Goal: Task Accomplishment & Management: Manage account settings

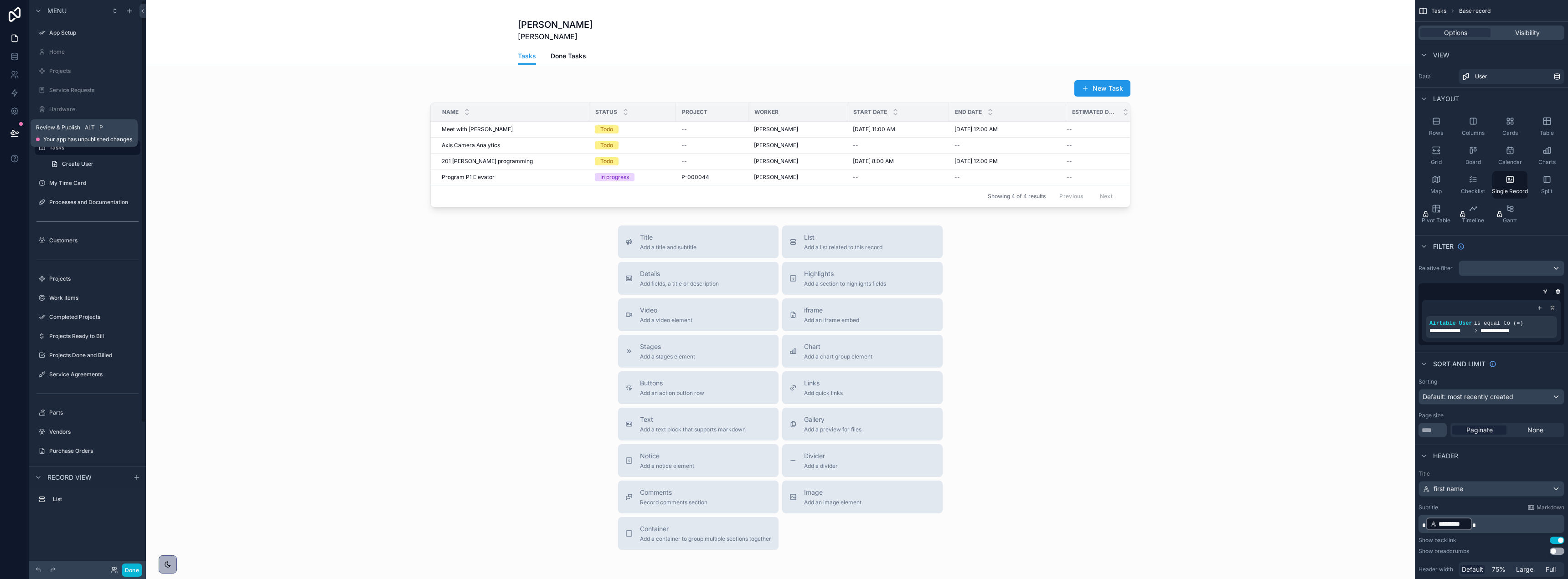
click at [21, 128] on button at bounding box center [14, 133] width 20 height 26
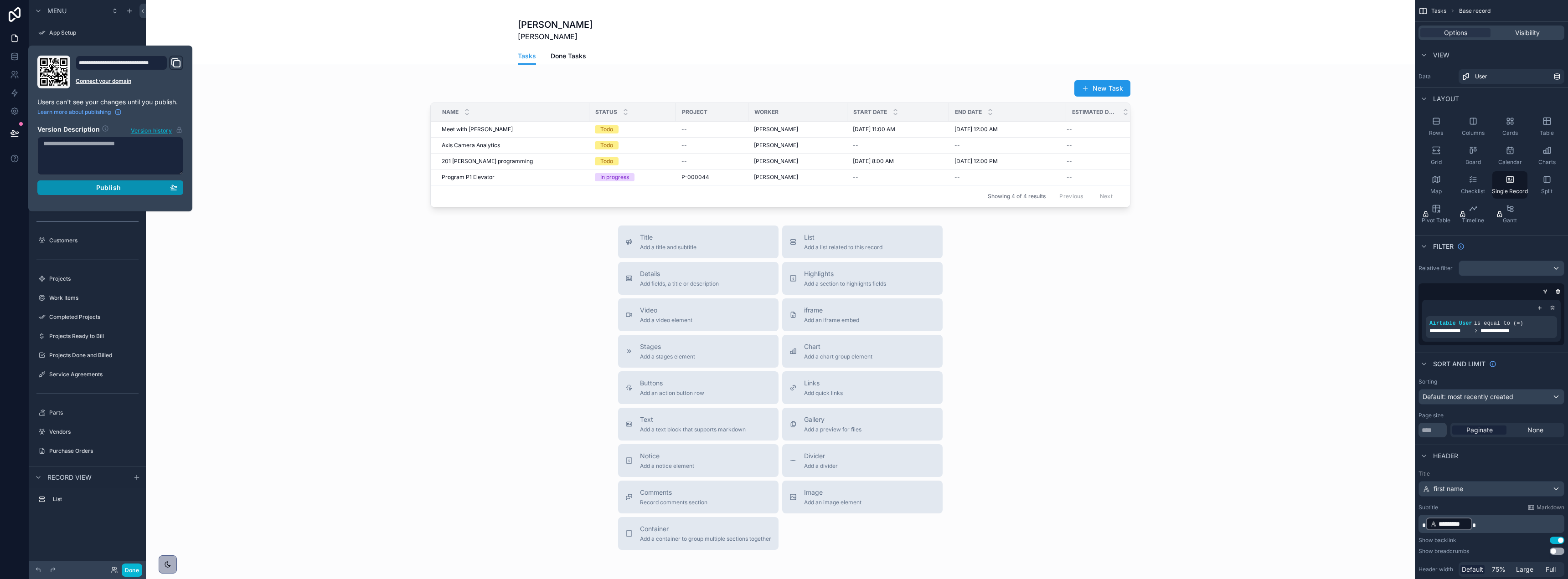
click at [89, 186] on div "Publish" at bounding box center [110, 187] width 134 height 8
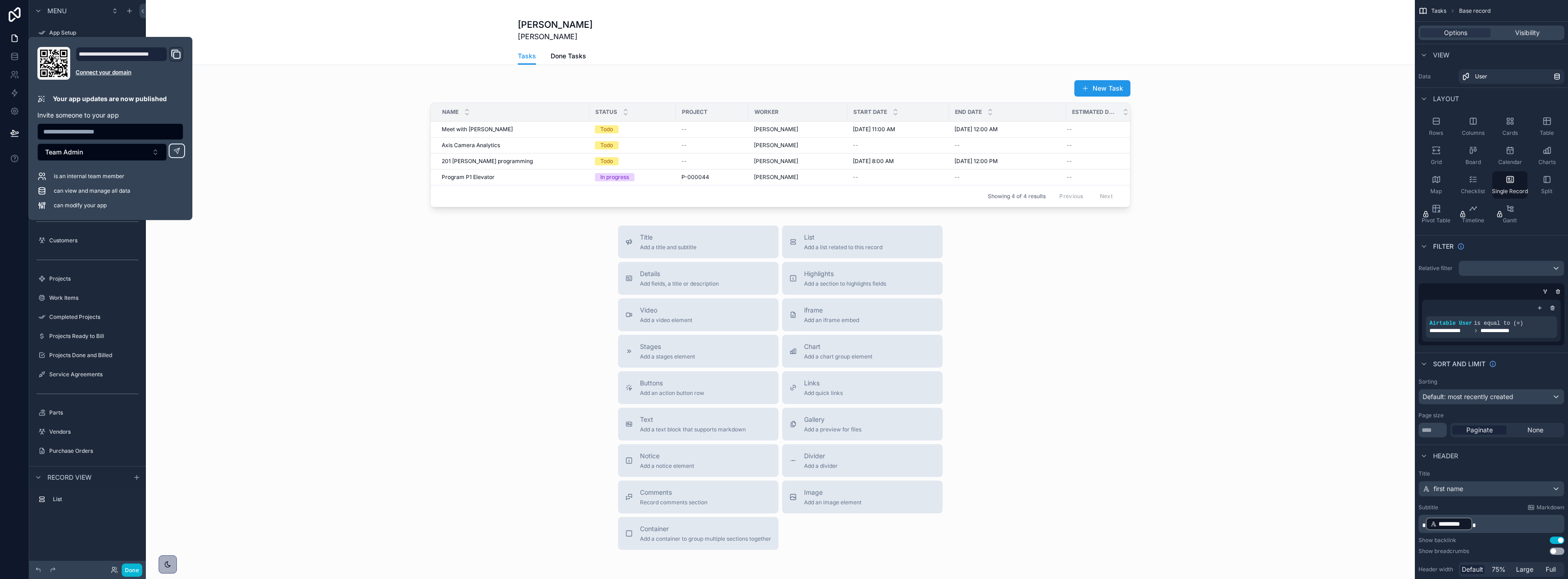
click at [260, 127] on div "scrollable content" at bounding box center [780, 311] width 1269 height 623
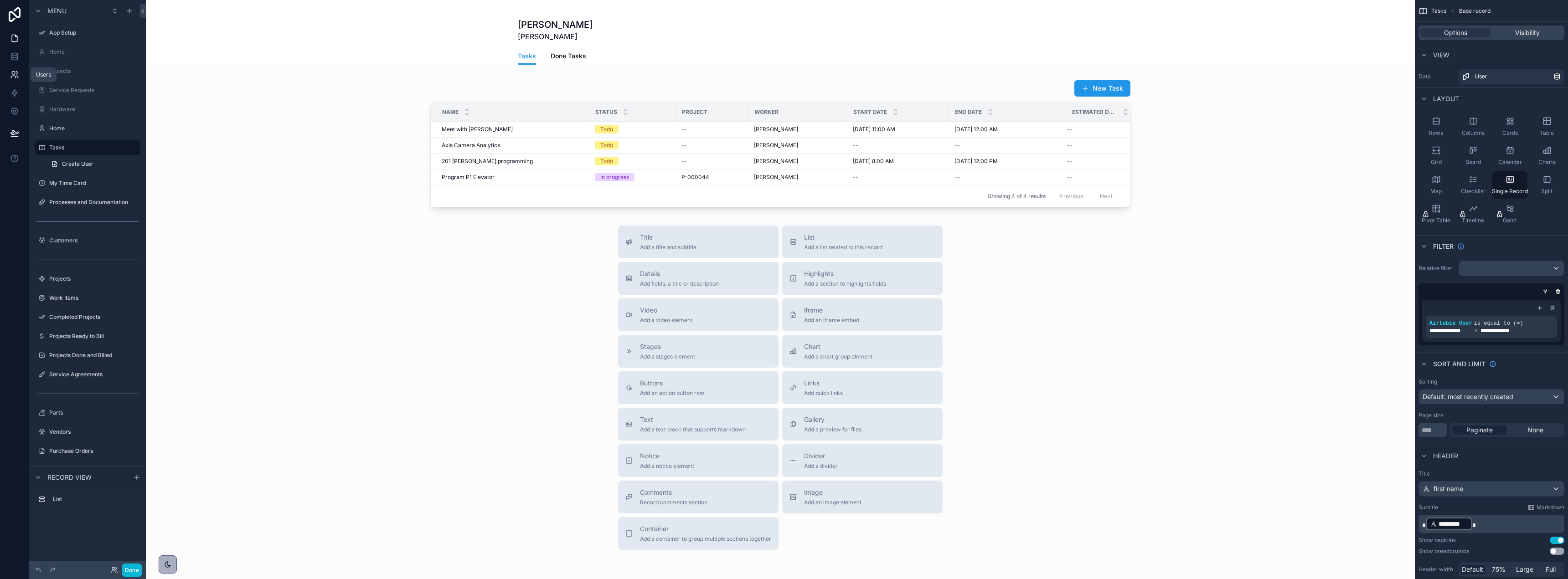
click at [14, 72] on icon at bounding box center [14, 73] width 3 height 3
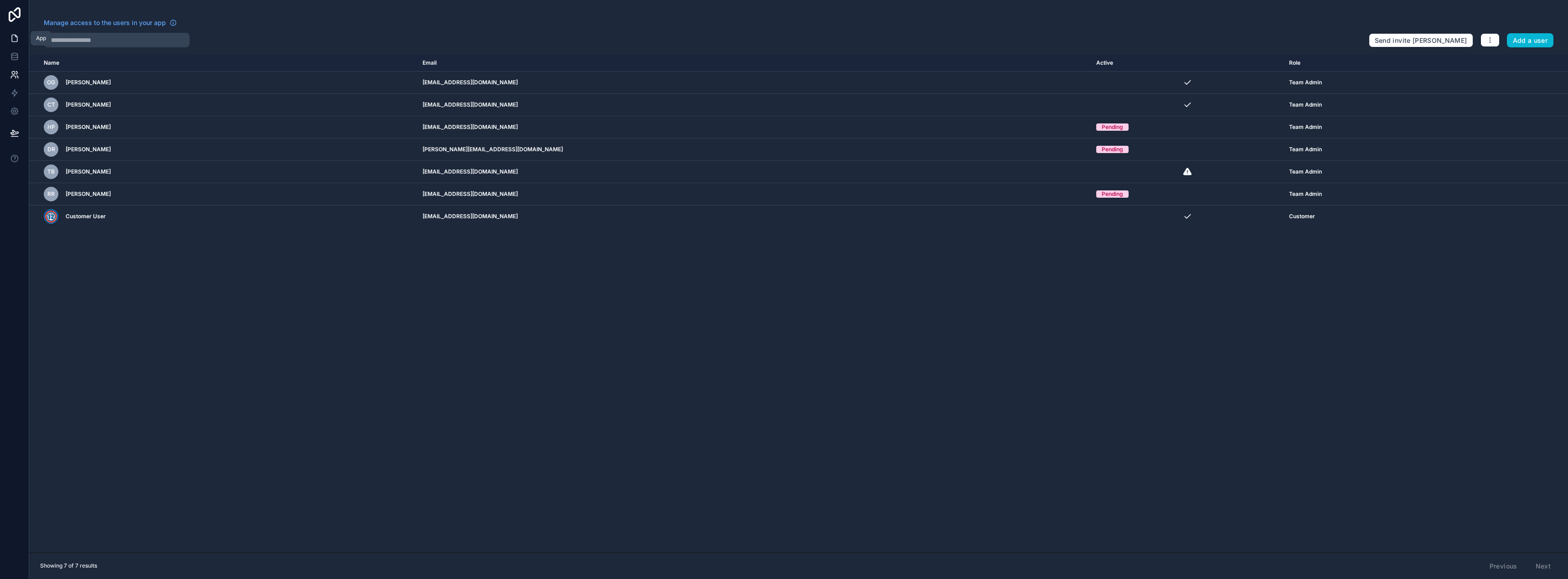
click at [14, 42] on icon at bounding box center [14, 39] width 9 height 9
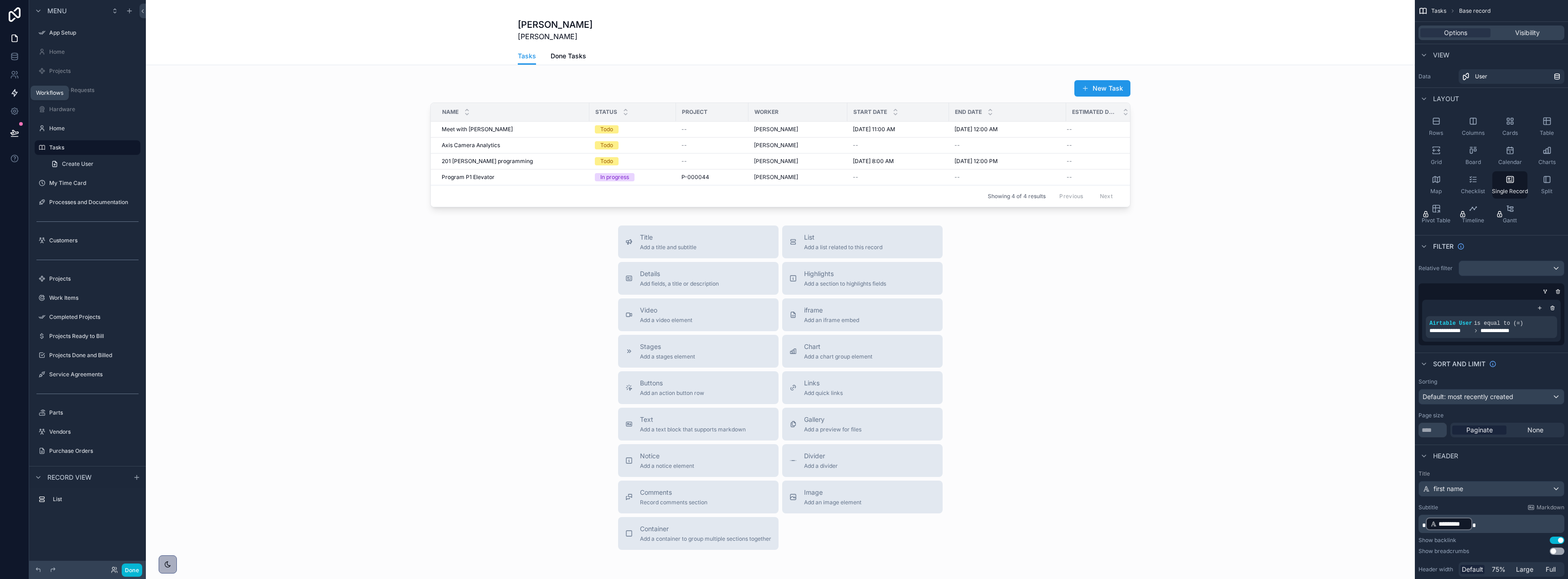
click at [14, 95] on icon at bounding box center [14, 92] width 5 height 7
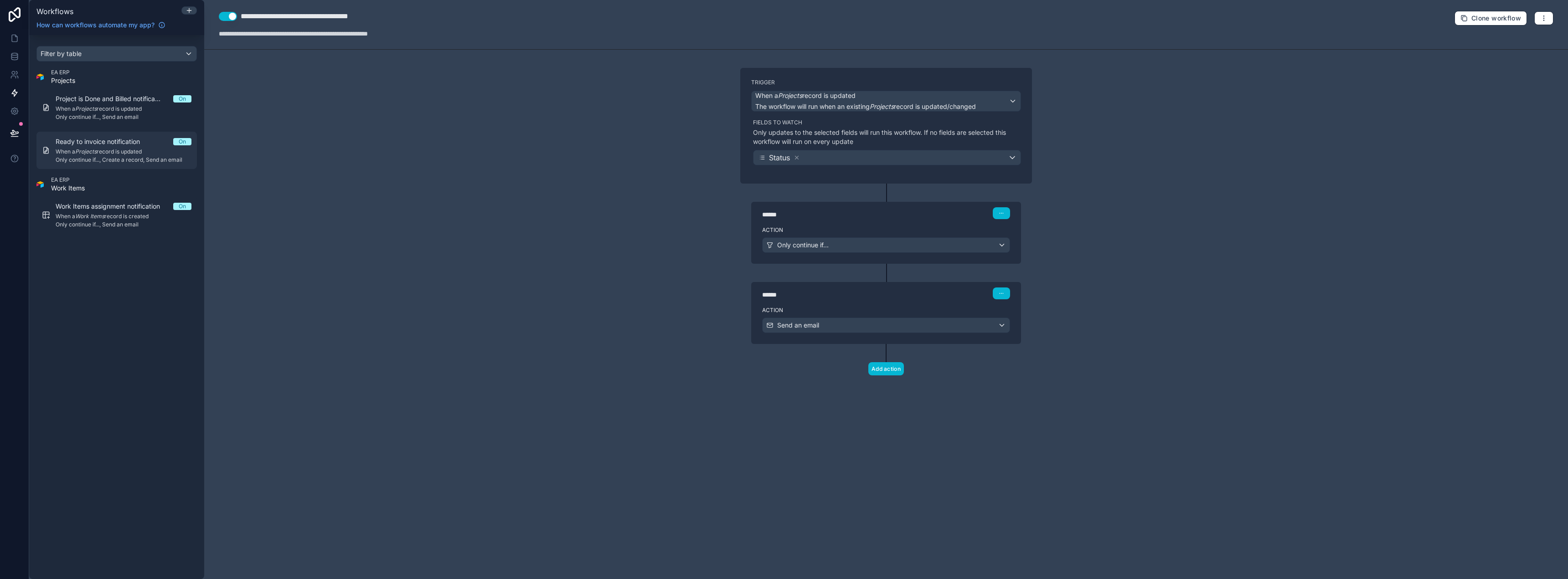
click at [102, 150] on span "When a Projects record is updated" at bounding box center [123, 152] width 136 height 8
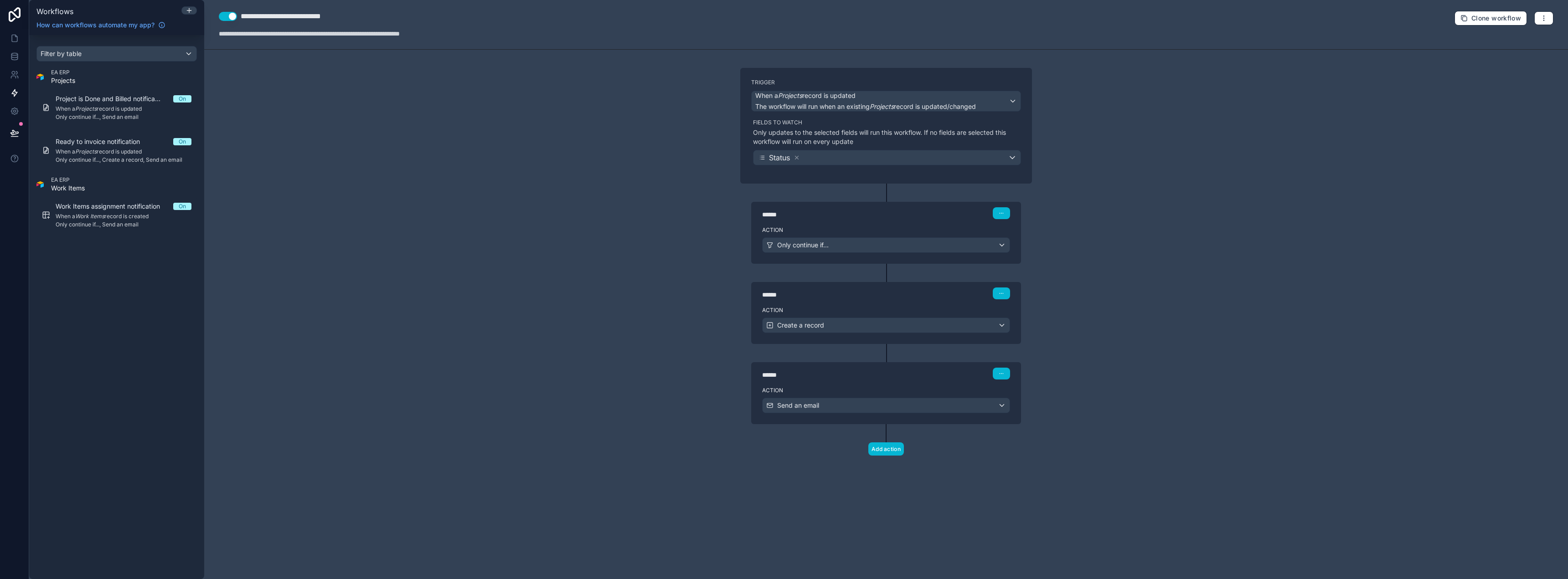
click at [853, 300] on div "****** Step 2" at bounding box center [886, 293] width 270 height 21
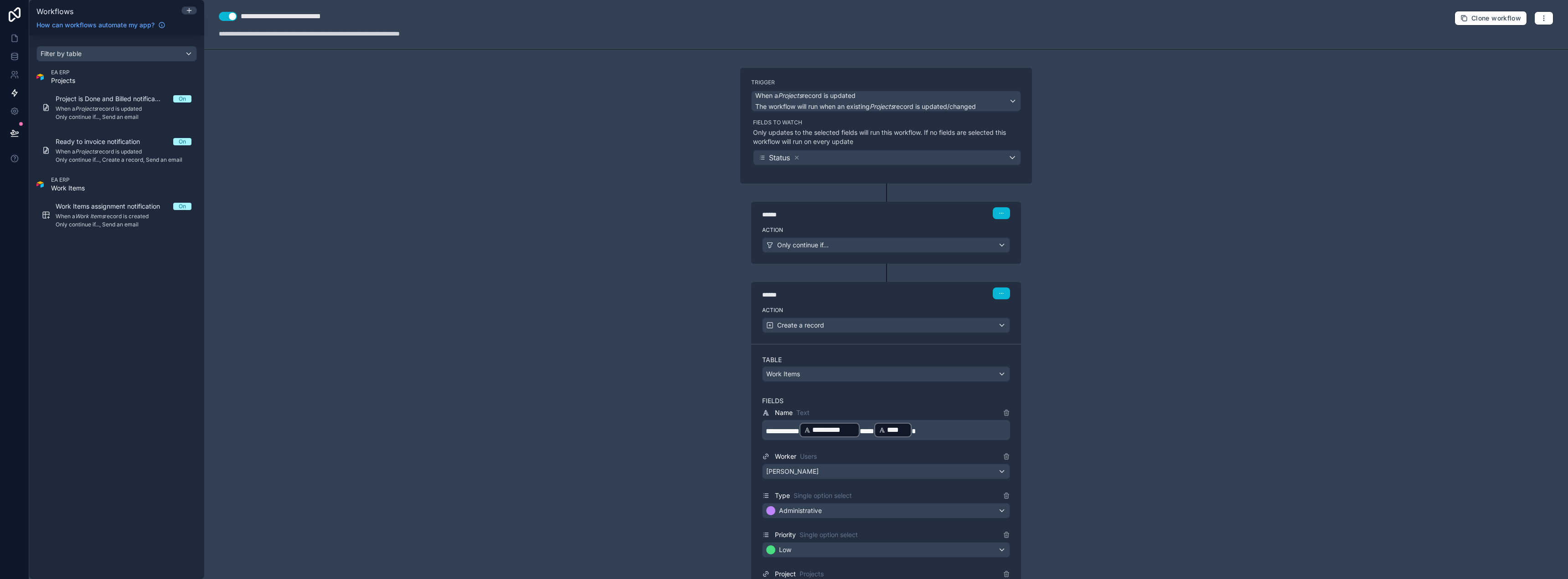
click at [847, 227] on label "Action" at bounding box center [886, 230] width 248 height 8
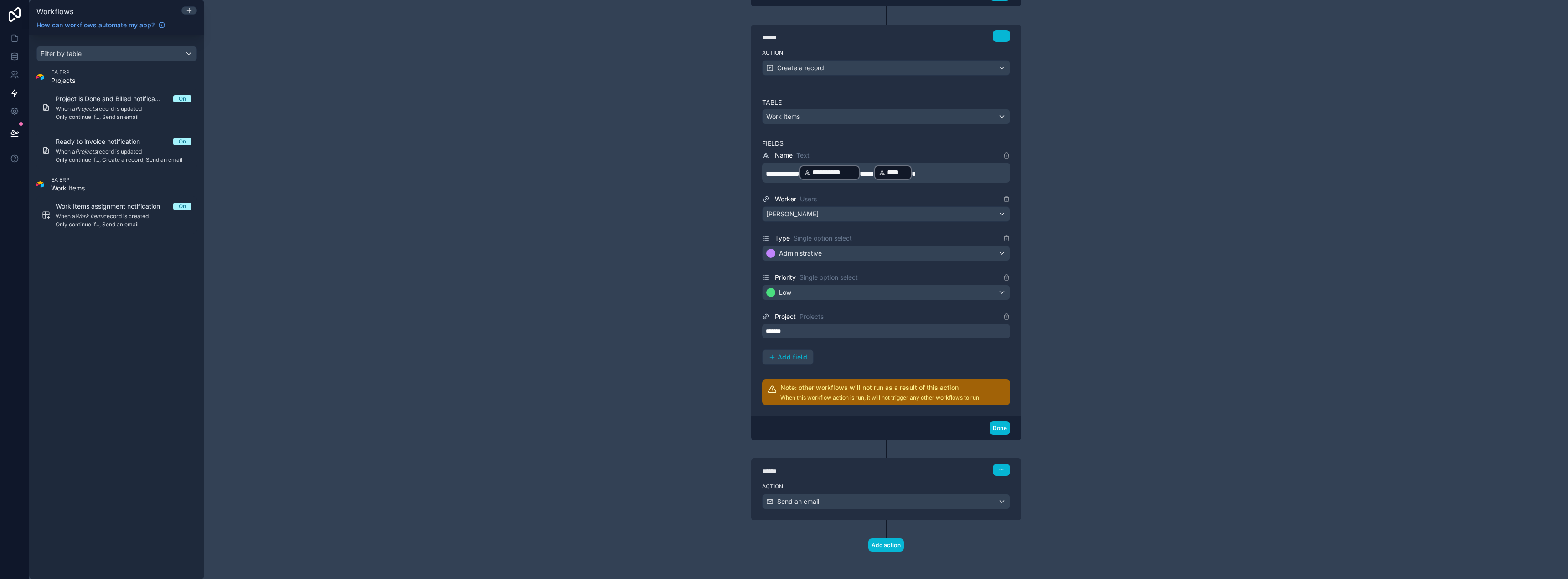
scroll to position [379, 0]
click at [878, 484] on label "Action" at bounding box center [886, 485] width 248 height 8
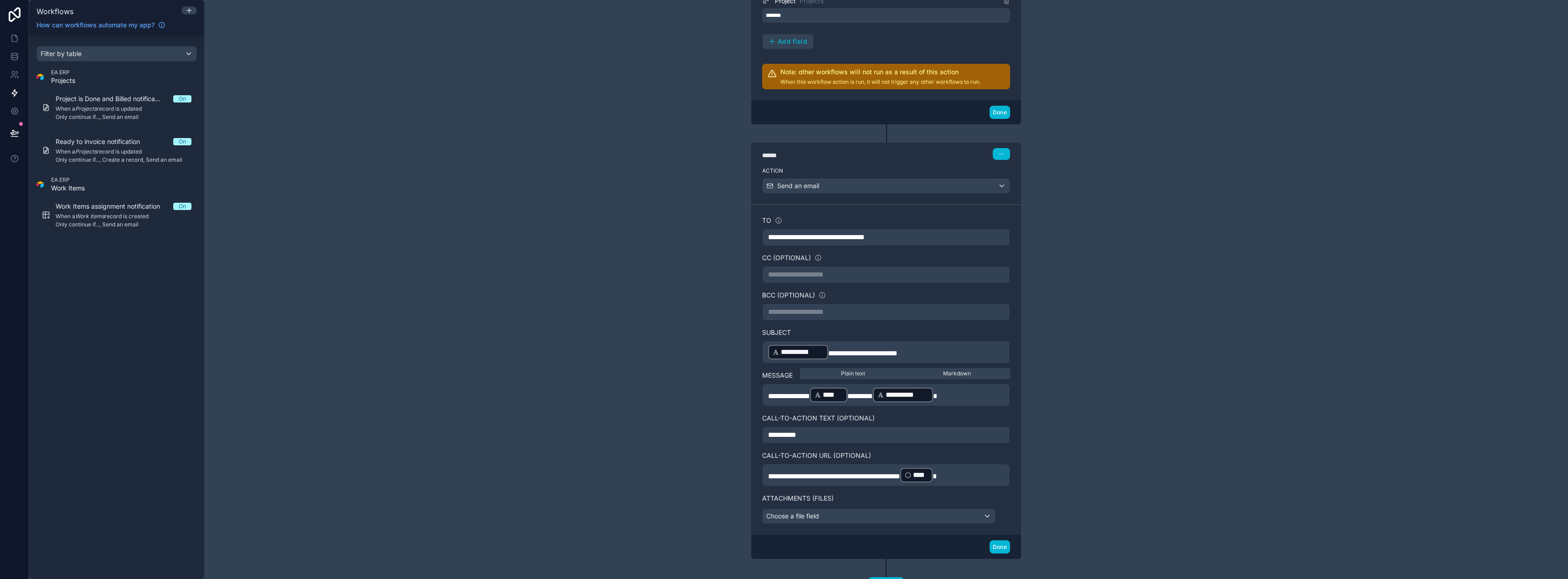
scroll to position [698, 0]
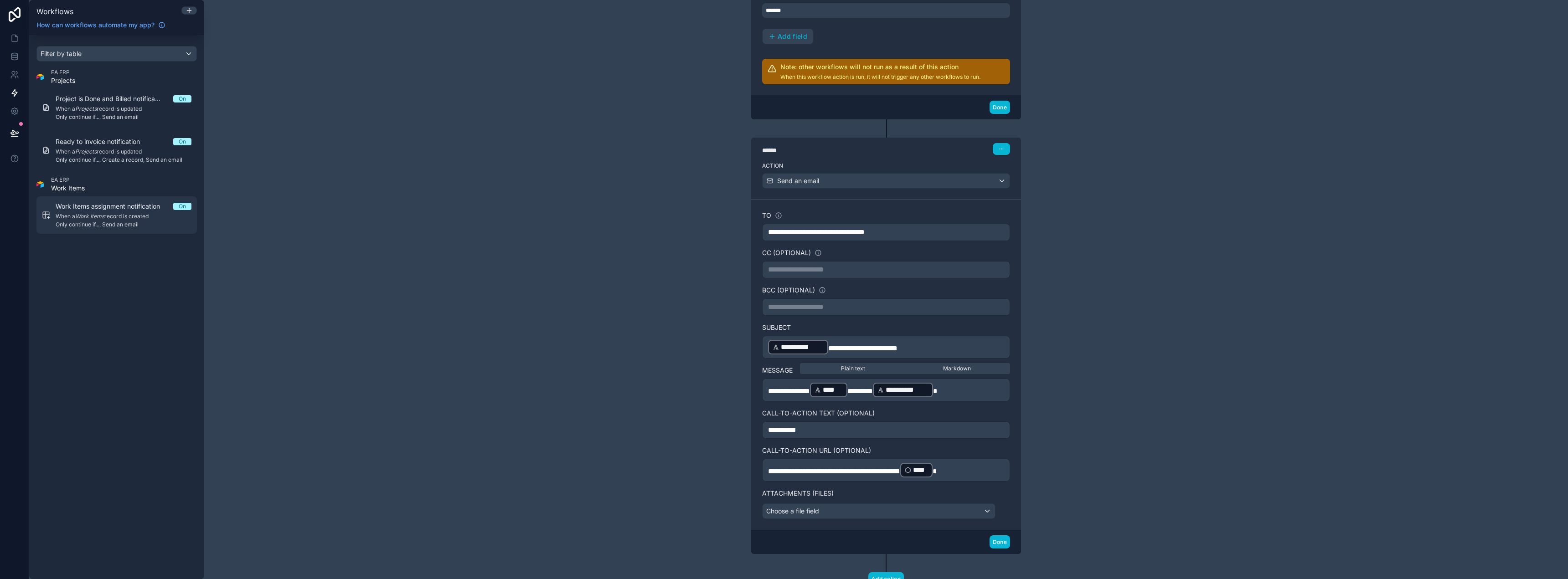
click at [138, 217] on span "When a Work Items record is created" at bounding box center [123, 217] width 136 height 8
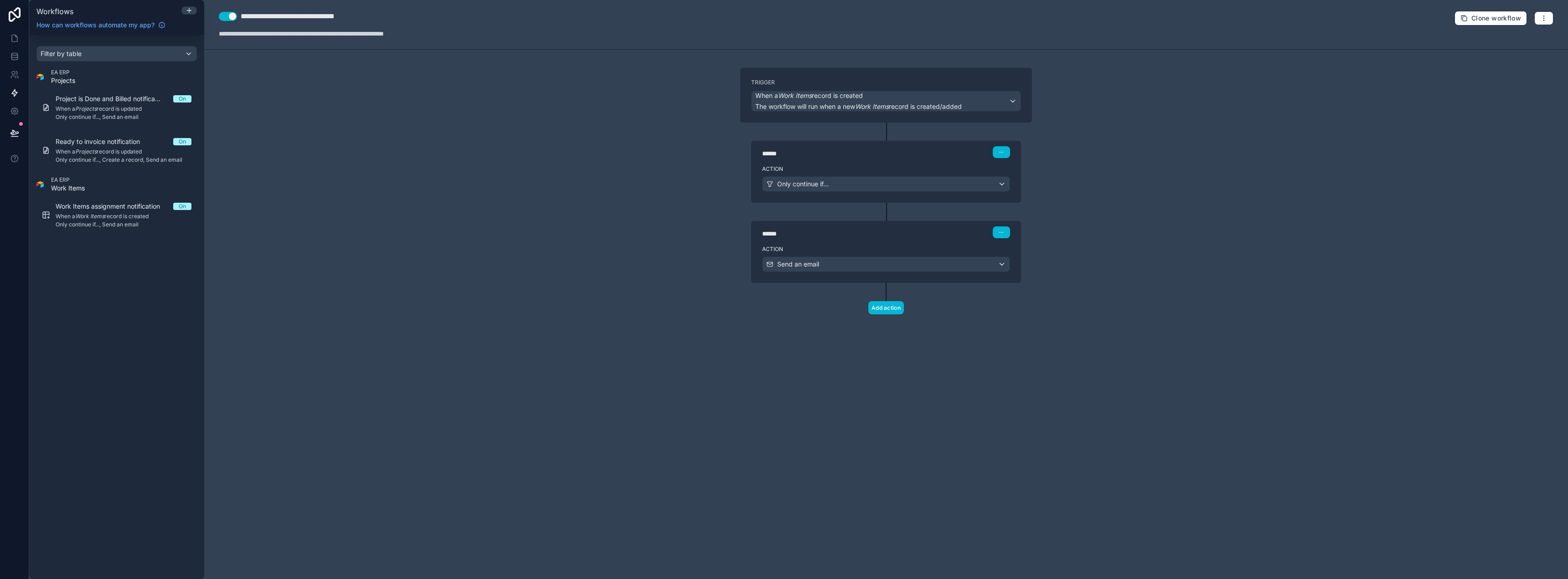
click at [829, 236] on div "******" at bounding box center [831, 233] width 136 height 9
click at [820, 249] on label "Action" at bounding box center [886, 249] width 248 height 8
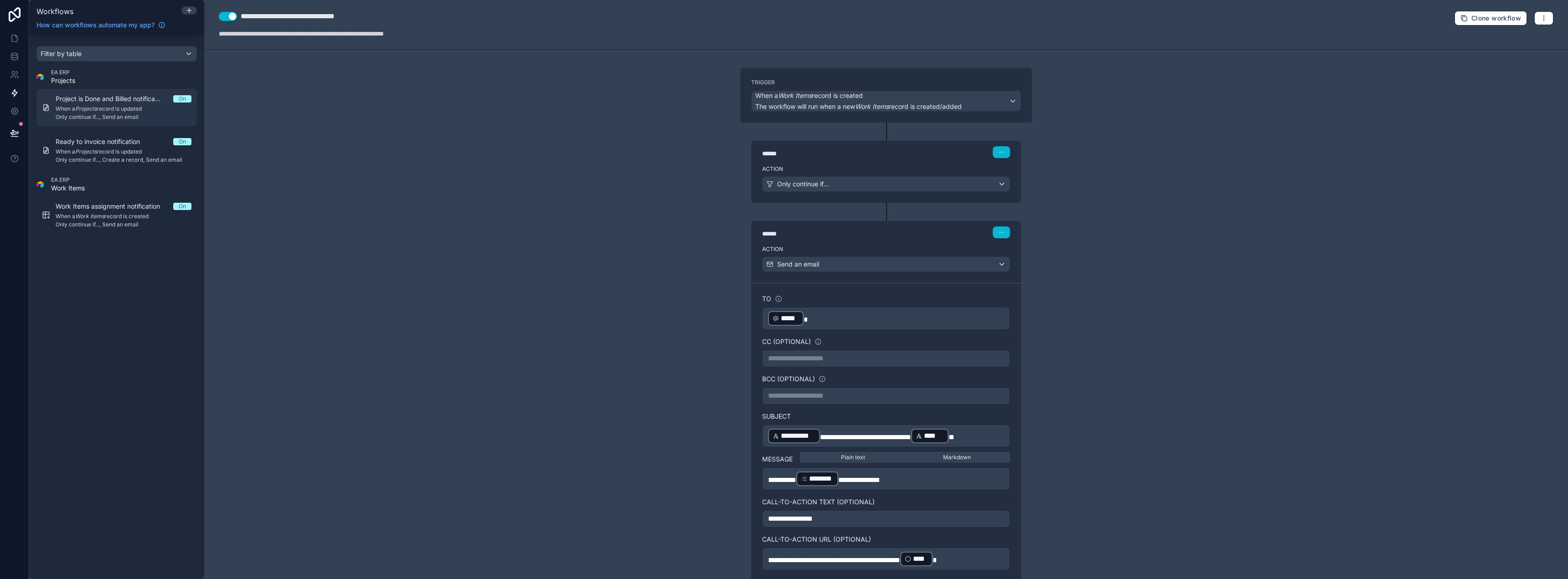
click at [98, 101] on span "Project is Done and Billed notification" at bounding box center [114, 99] width 117 height 9
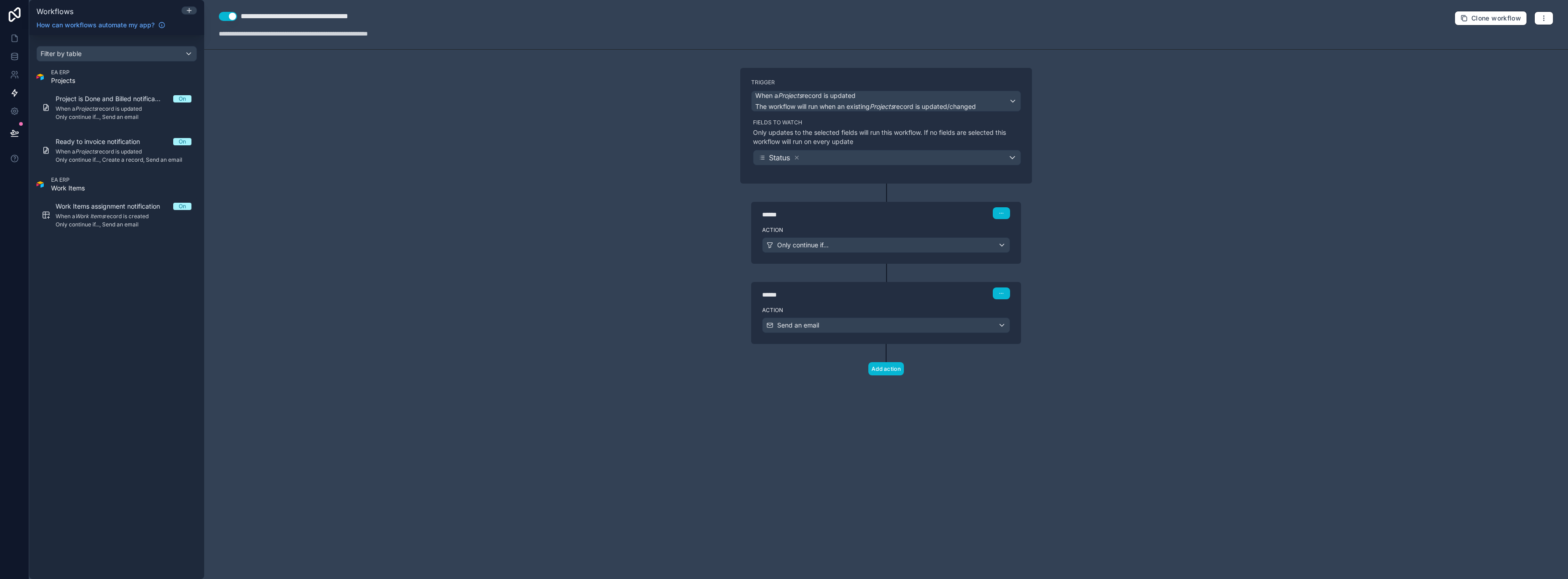
click at [788, 293] on div "******" at bounding box center [831, 295] width 136 height 9
click at [792, 301] on div "****** Step 2" at bounding box center [886, 293] width 270 height 21
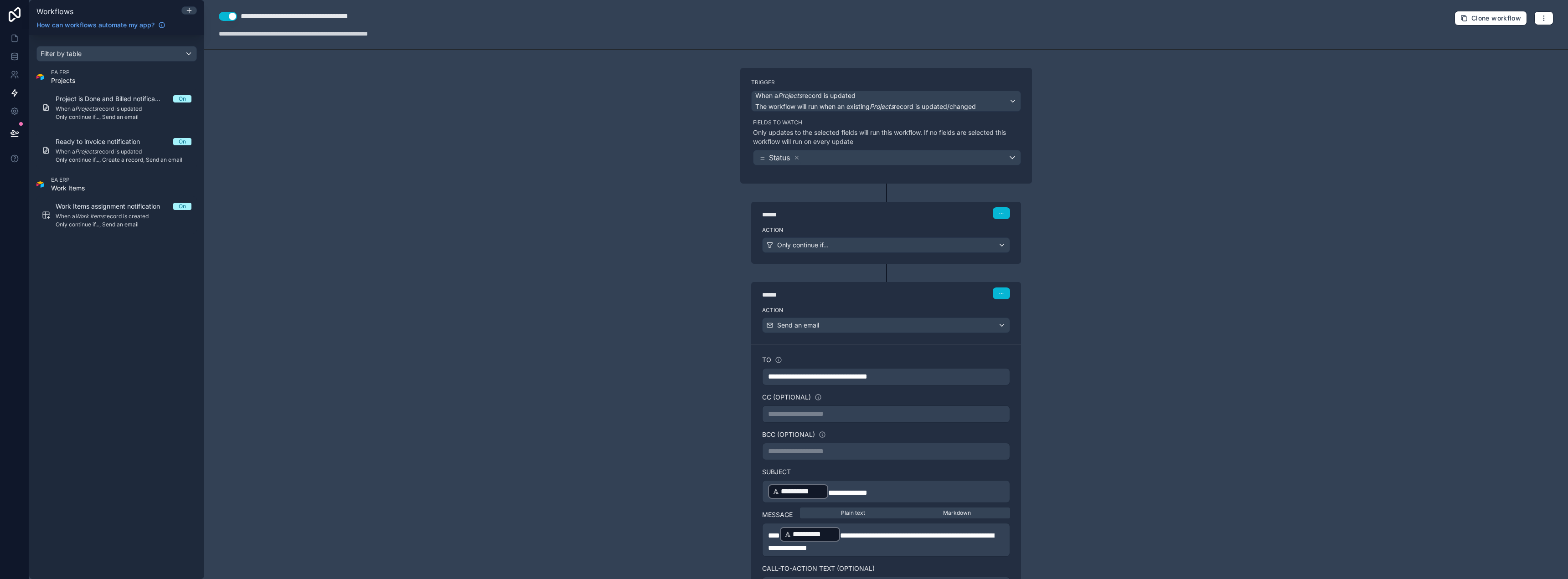
click at [501, 258] on div "**********" at bounding box center [885, 290] width 1363 height 579
click at [17, 43] on link at bounding box center [14, 38] width 29 height 18
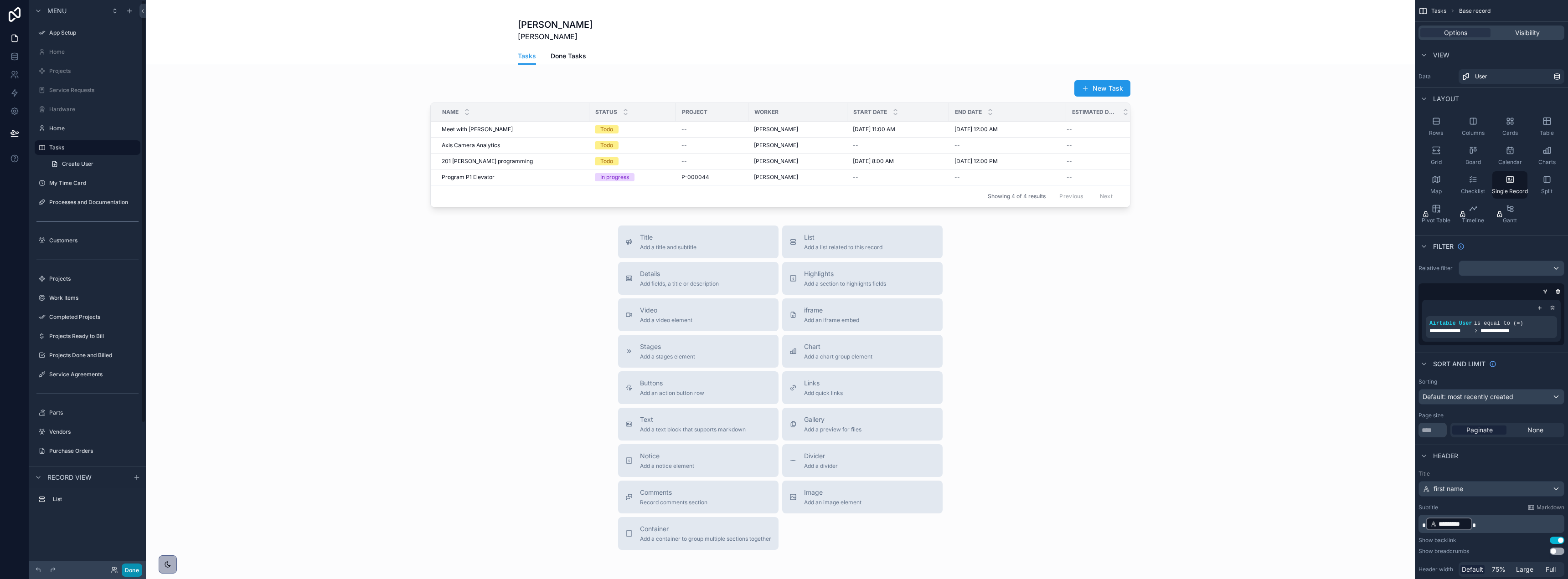
click at [136, 569] on button "Done" at bounding box center [132, 570] width 20 height 13
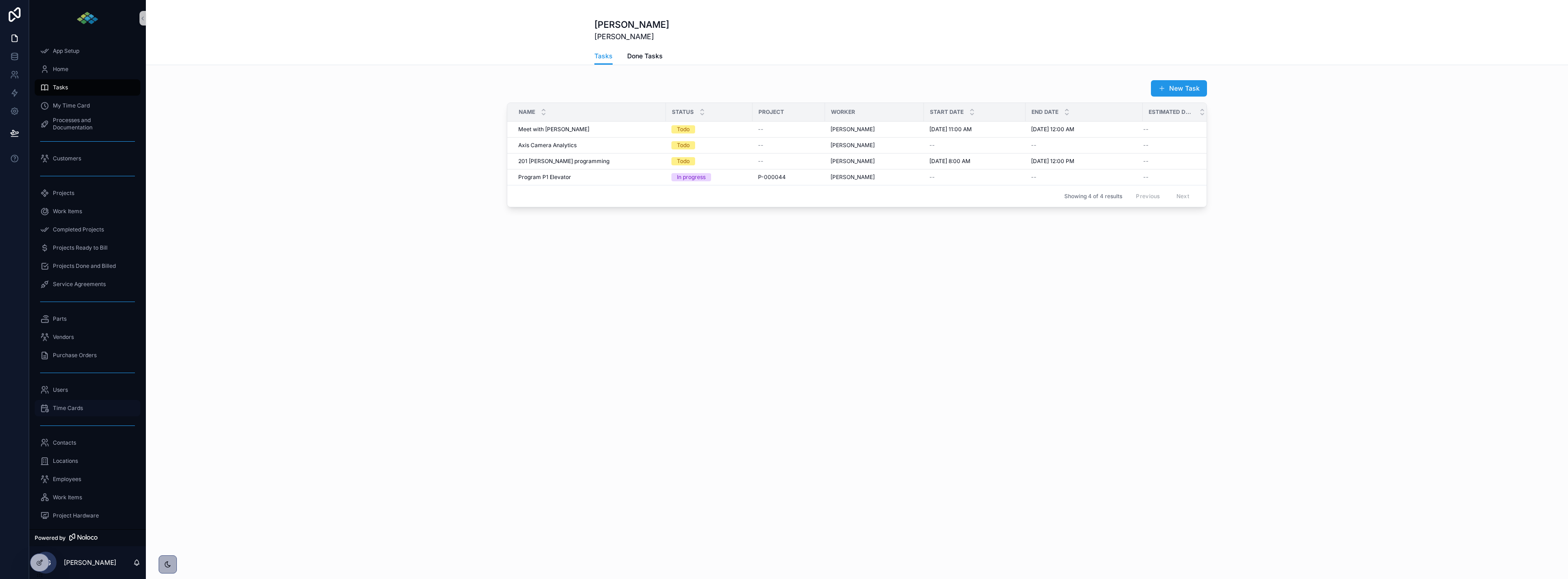
click at [73, 412] on span "Time Cards" at bounding box center [68, 408] width 30 height 8
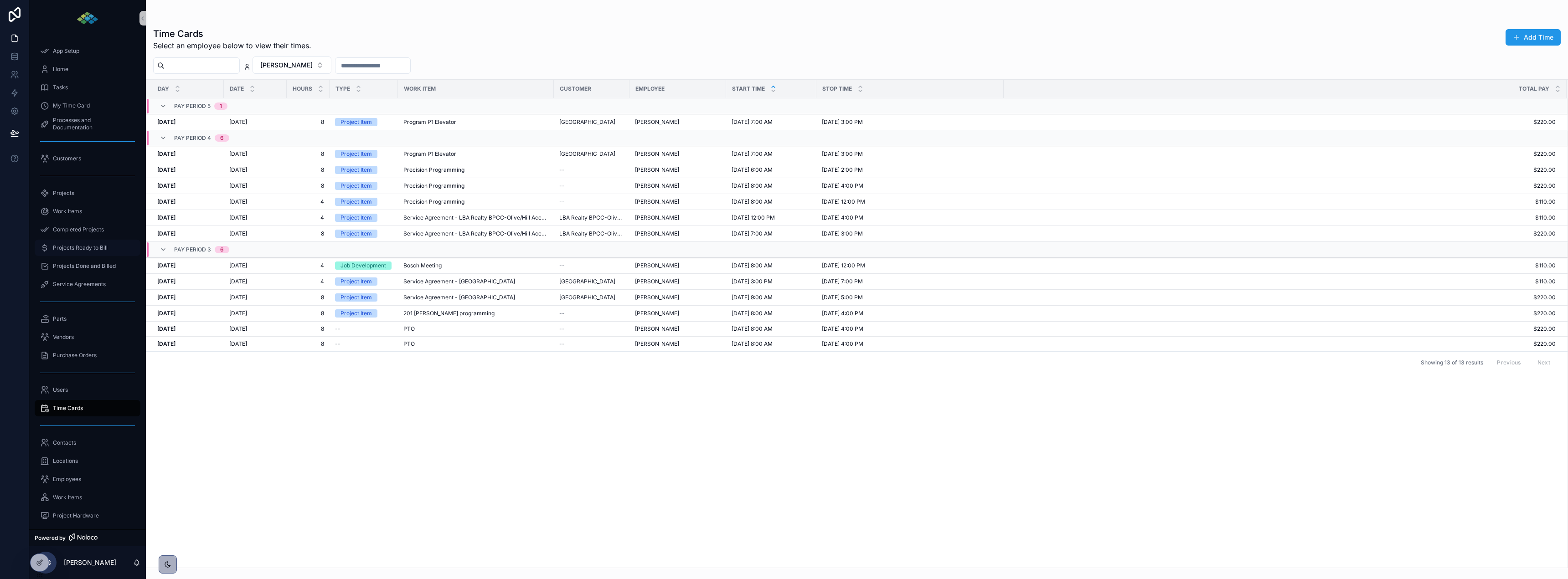
click at [77, 248] on span "Projects Ready to Bill" at bounding box center [80, 248] width 55 height 8
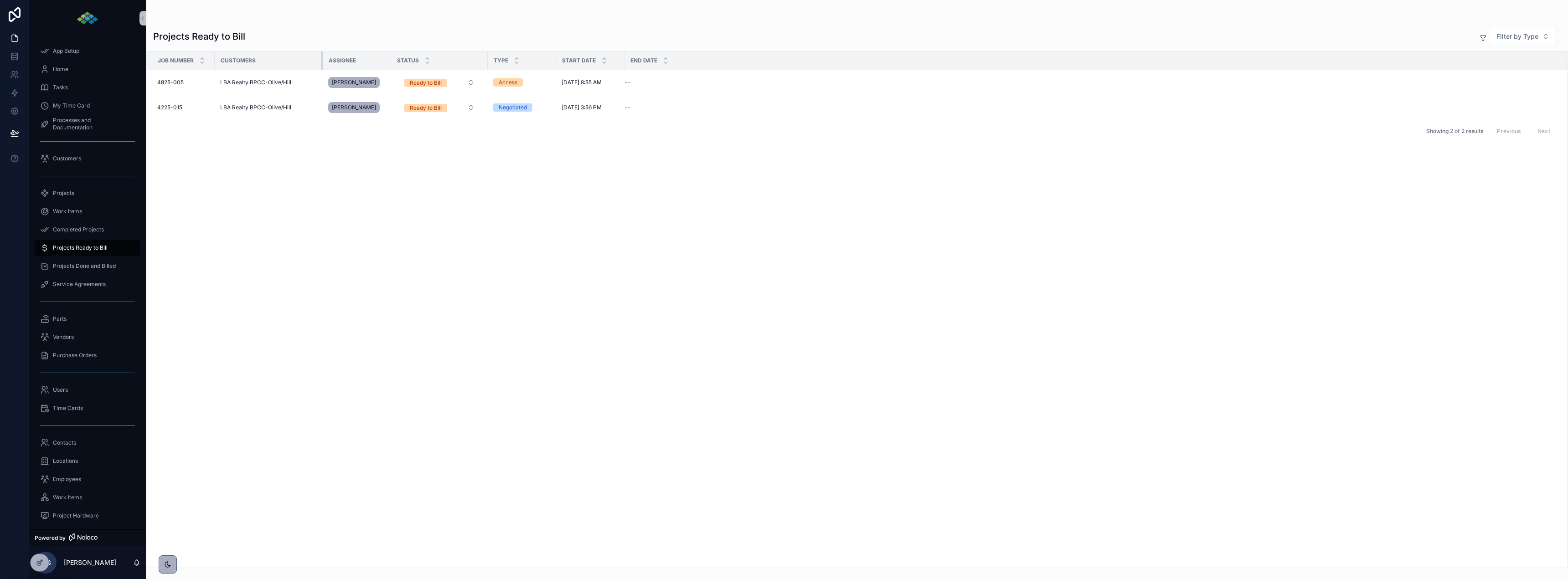
drag, startPoint x: 289, startPoint y: 59, endPoint x: 329, endPoint y: 62, distance: 40.1
click at [329, 62] on tr "Job Number Customers Assignee Status Type Start Date End Date" at bounding box center [856, 61] width 1421 height 19
click at [634, 85] on div "--" at bounding box center [1091, 83] width 931 height 8
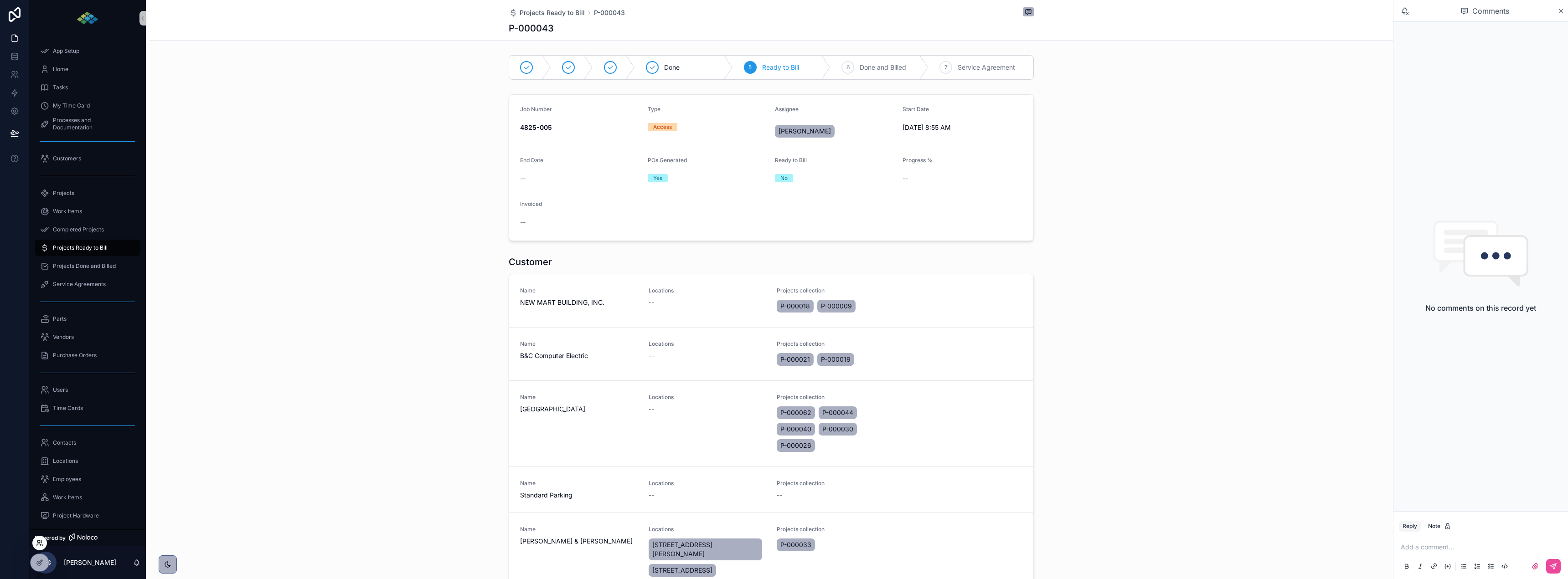
click at [38, 541] on icon at bounding box center [38, 541] width 2 height 2
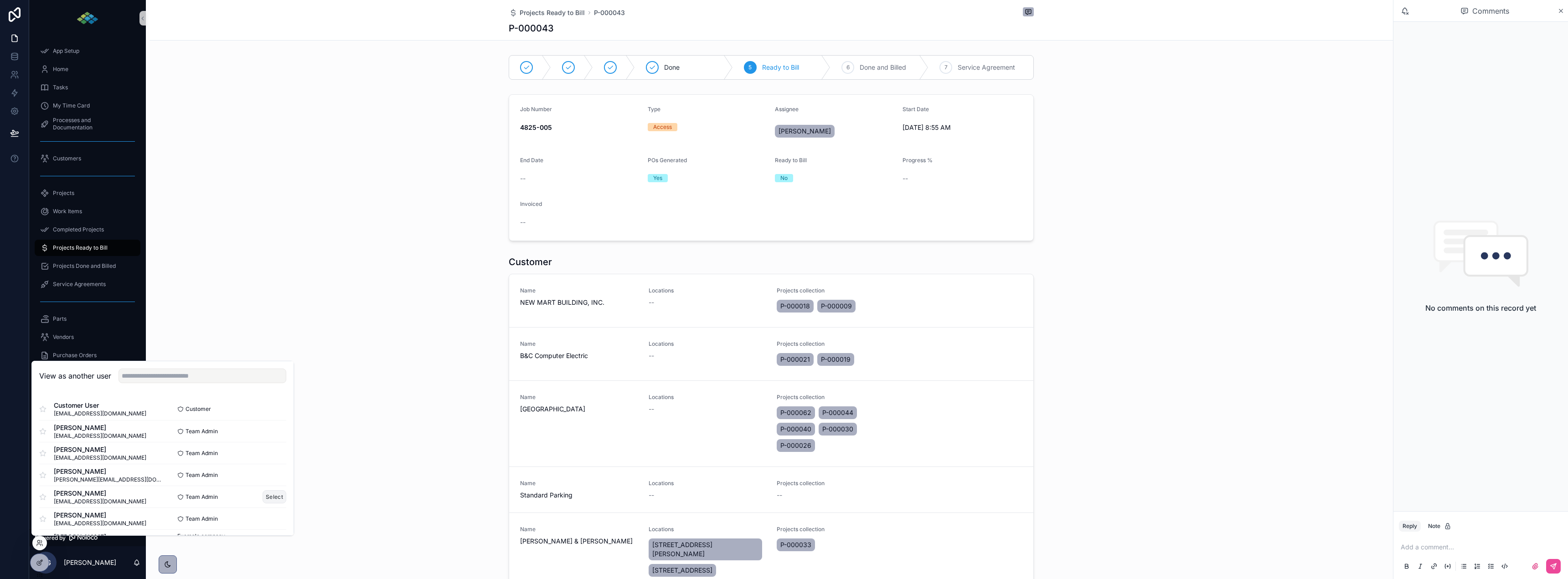
click at [263, 494] on button "Select" at bounding box center [274, 496] width 23 height 13
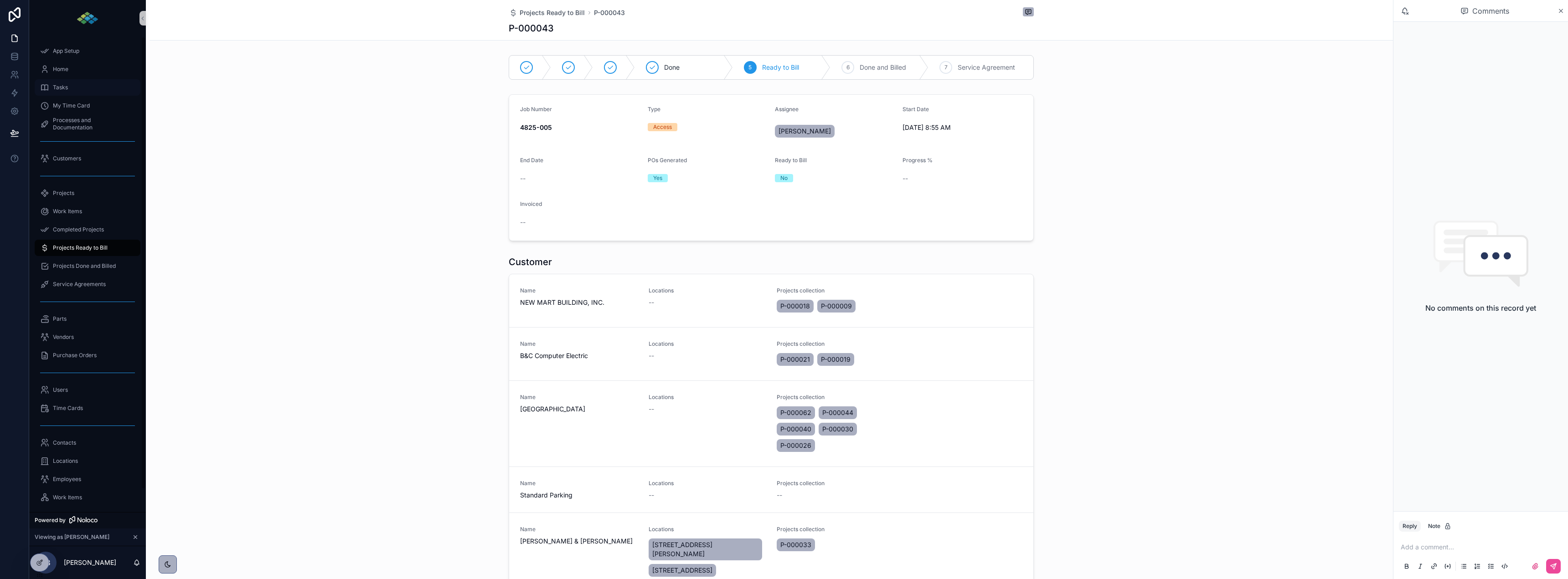
click at [61, 86] on span "Tasks" at bounding box center [61, 88] width 15 height 8
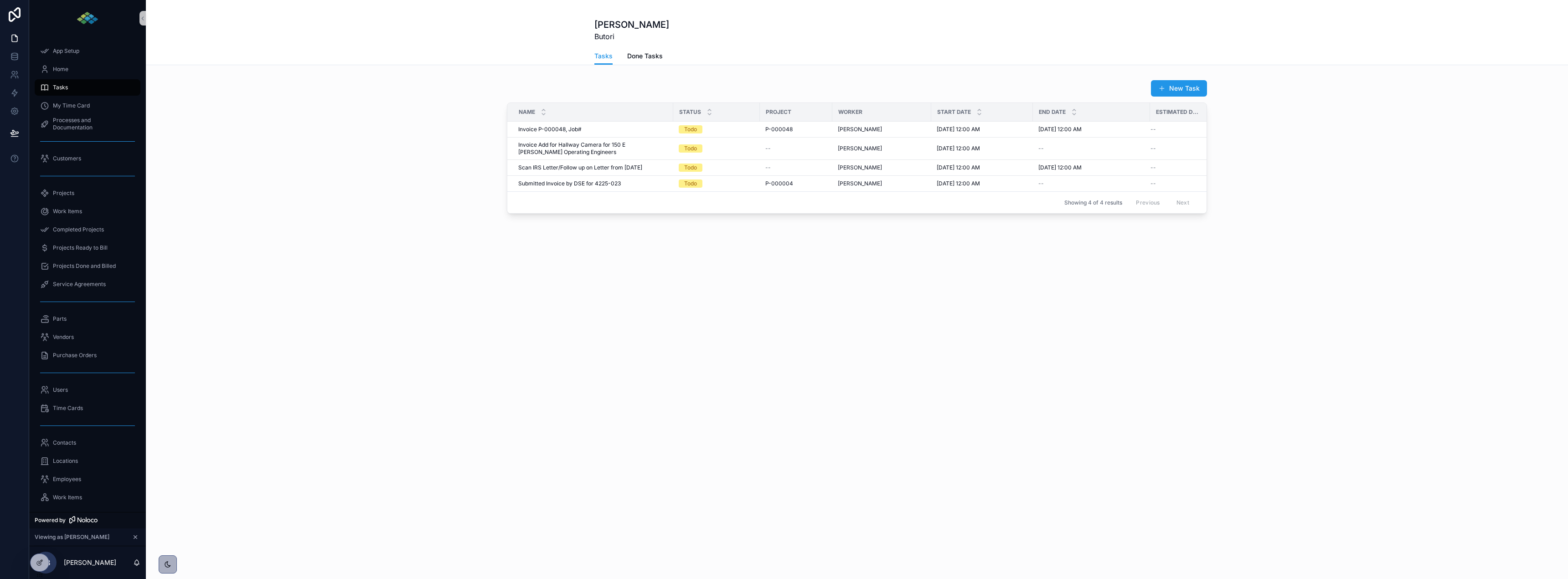
click at [643, 59] on span "Done Tasks" at bounding box center [645, 56] width 36 height 9
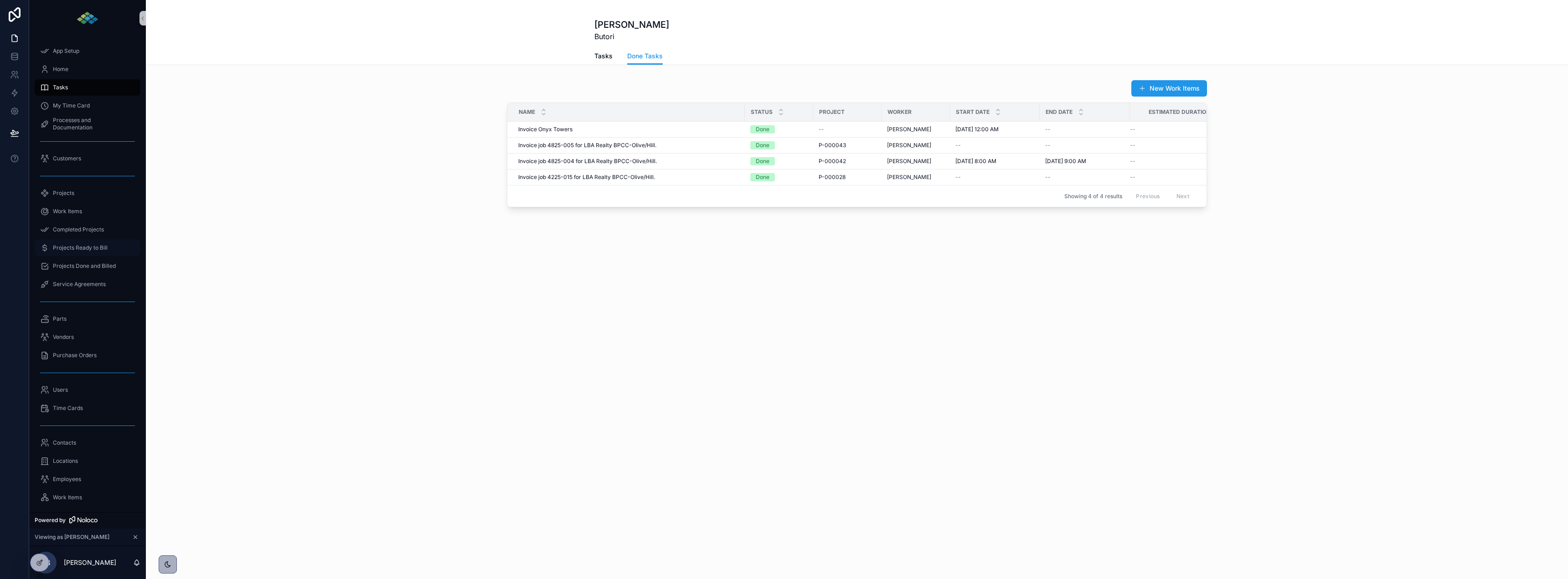
click at [70, 246] on span "Projects Ready to Bill" at bounding box center [80, 248] width 55 height 8
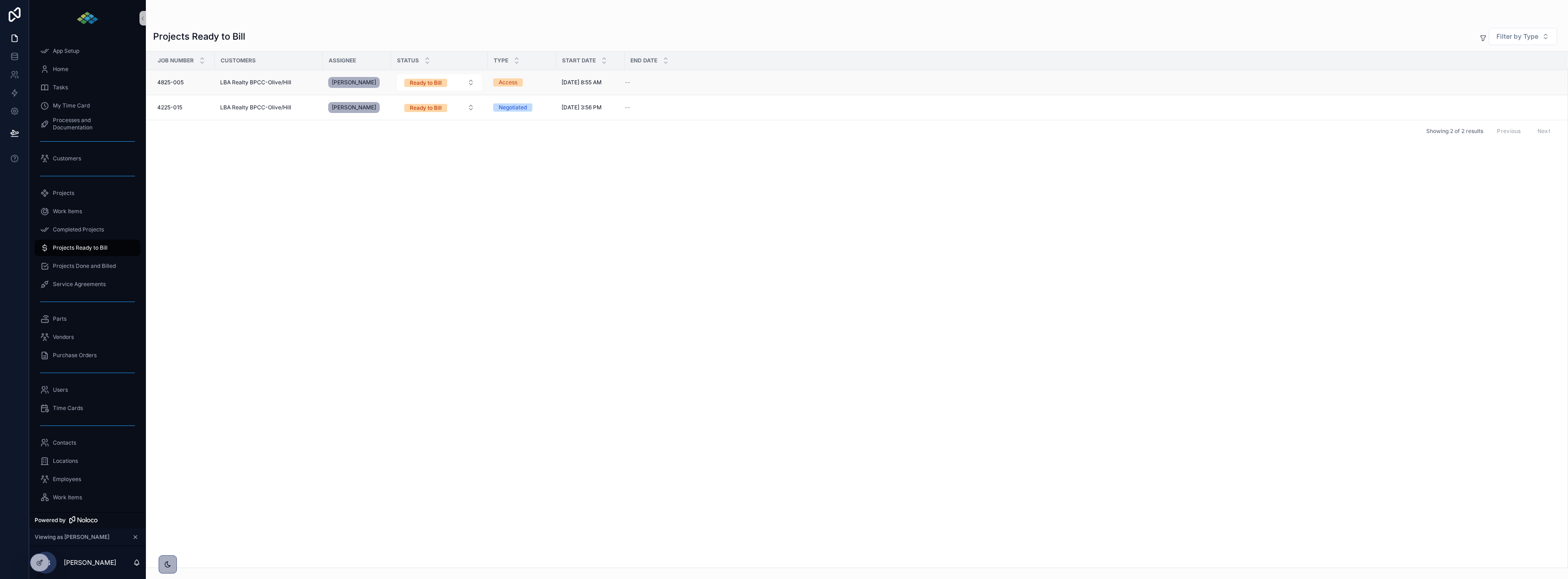
click at [208, 75] on td "4825-005 4825-005" at bounding box center [180, 83] width 68 height 25
click at [205, 84] on div "4825-005 4825-005" at bounding box center [183, 83] width 52 height 8
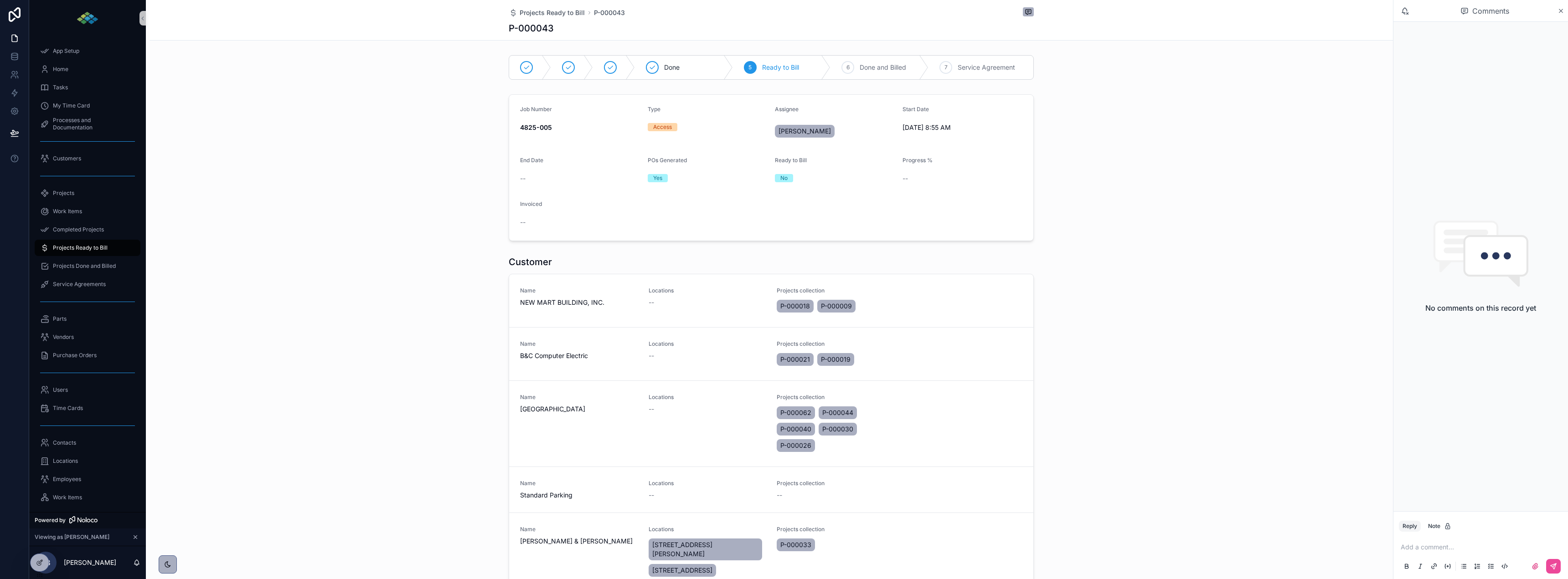
click at [92, 244] on span "Projects Ready to Bill" at bounding box center [80, 248] width 55 height 8
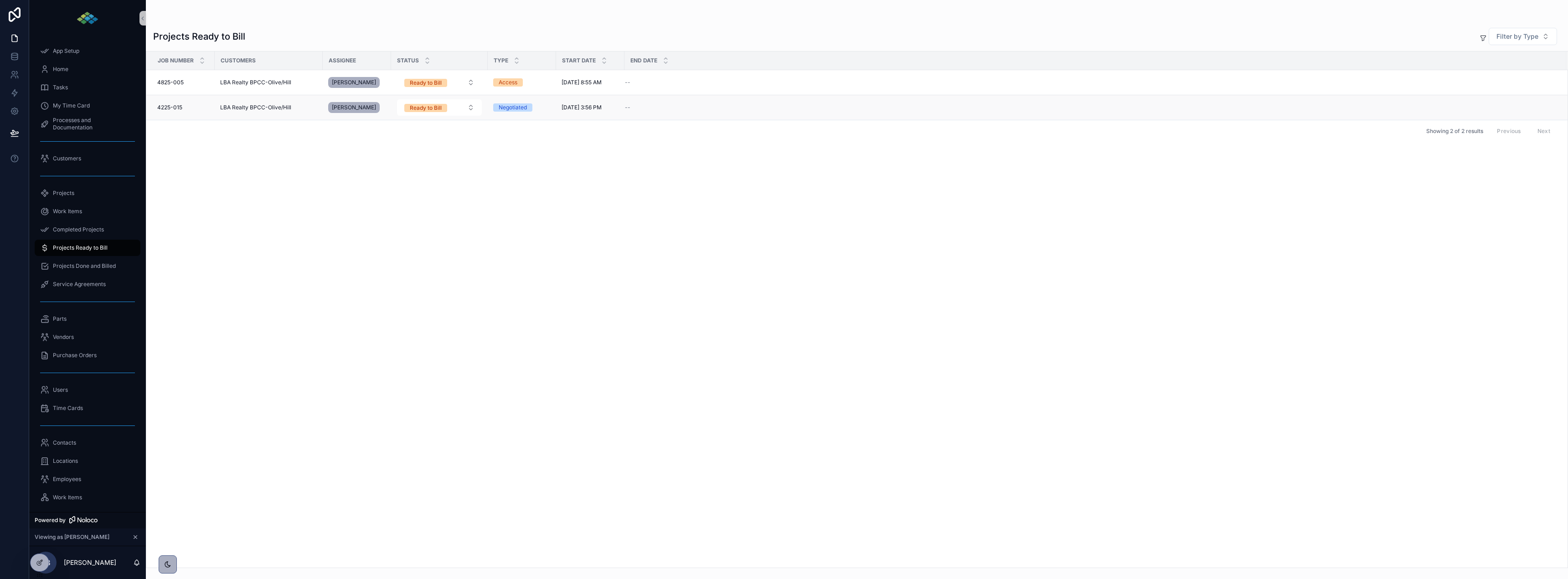
click at [192, 105] on div "4225-015 4225-015" at bounding box center [183, 108] width 52 height 8
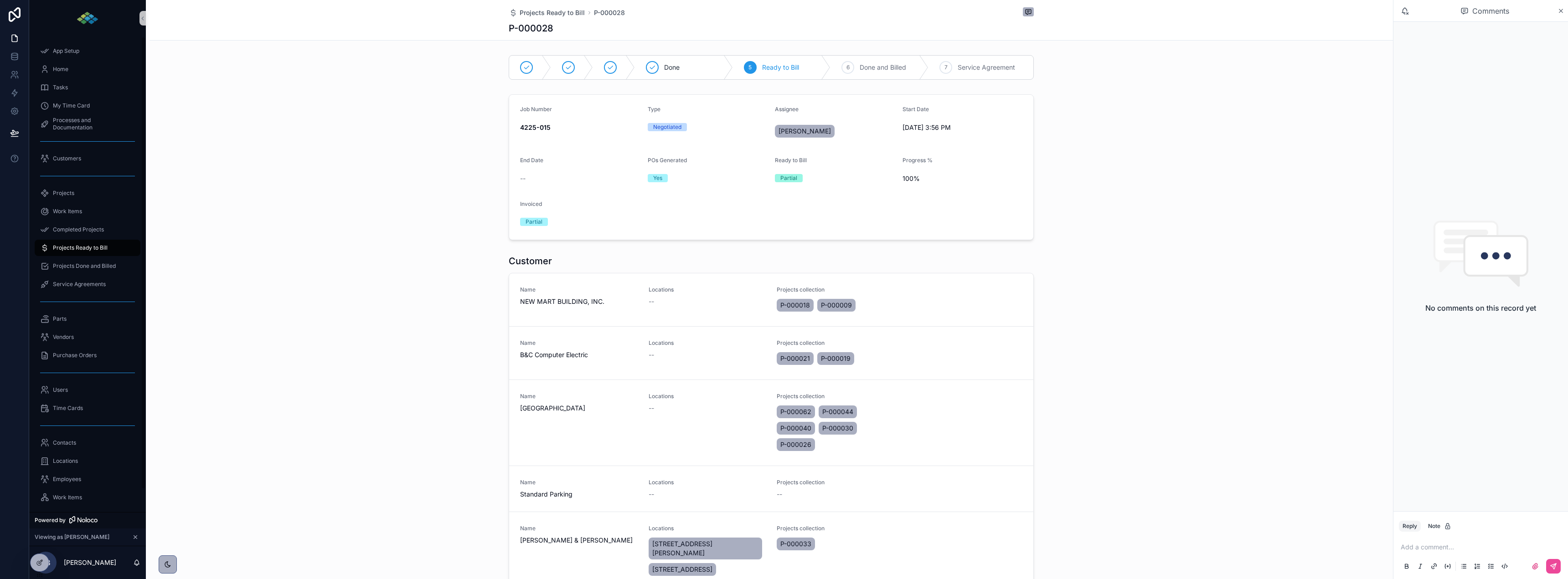
click at [86, 246] on span "Projects Ready to Bill" at bounding box center [80, 248] width 55 height 8
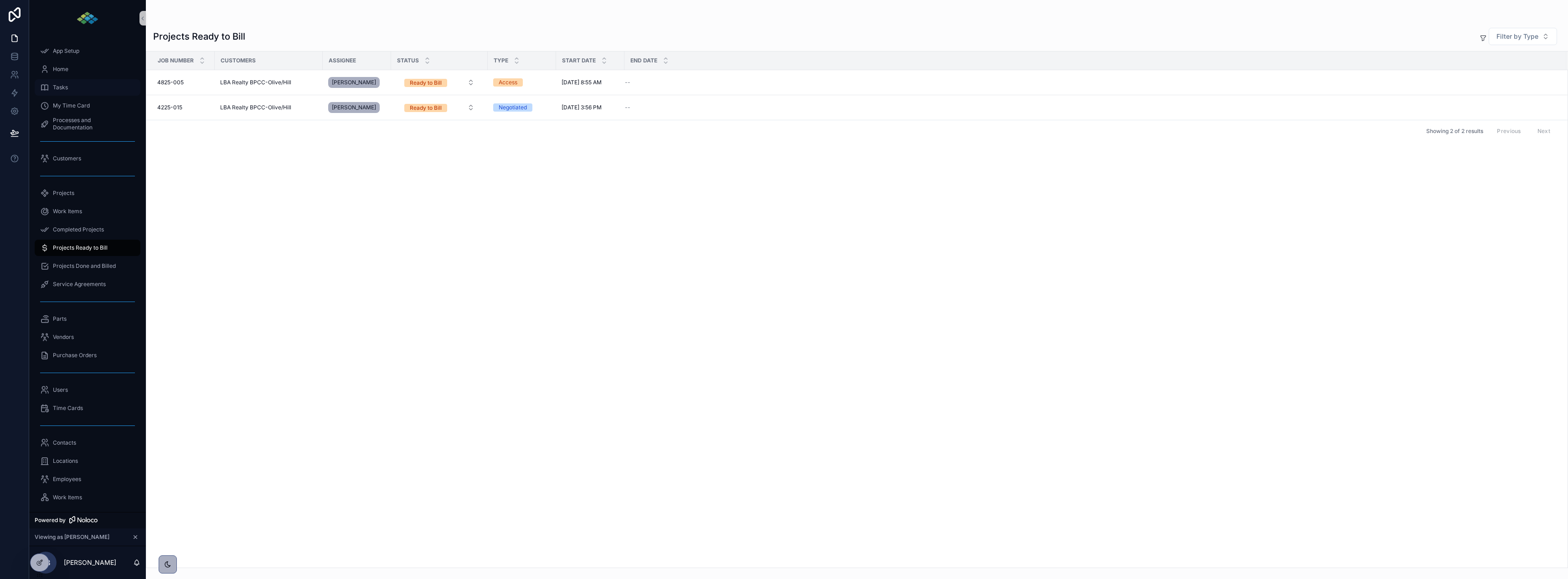
click at [64, 86] on span "Tasks" at bounding box center [61, 88] width 15 height 8
